Goal: Navigation & Orientation: Find specific page/section

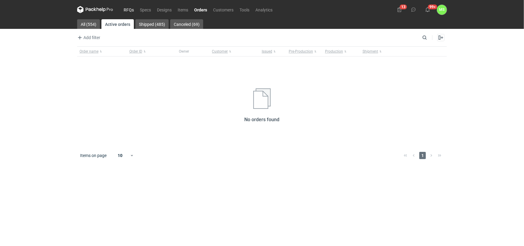
click at [124, 9] on link "RFQs" at bounding box center [129, 9] width 16 height 7
